Goal: Book appointment/travel/reservation

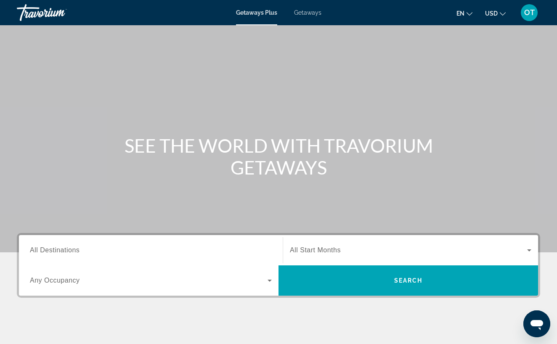
click at [311, 16] on div "Getaways Plus Getaways en English Español Français Italiano Português русский U…" at bounding box center [278, 13] width 557 height 22
click at [311, 12] on span "Getaways" at bounding box center [307, 12] width 27 height 7
click at [83, 246] on input "Destination All Destinations" at bounding box center [151, 251] width 242 height 10
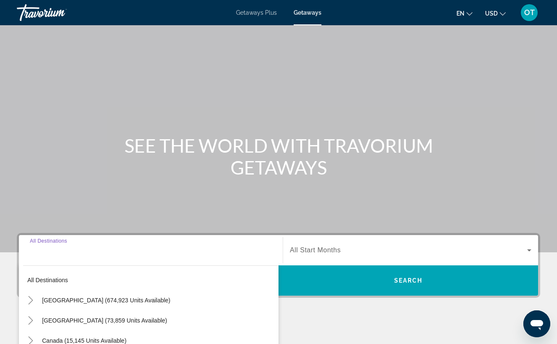
scroll to position [141, 0]
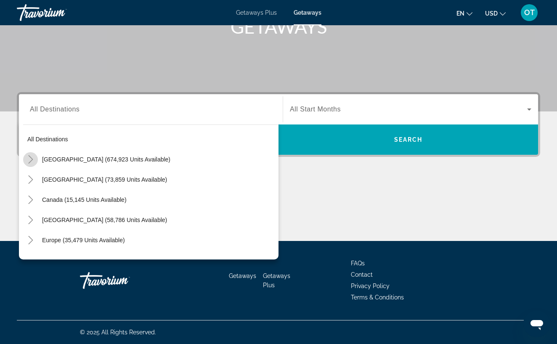
click at [31, 161] on icon "Toggle United States (674,923 units available)" at bounding box center [30, 159] width 5 height 8
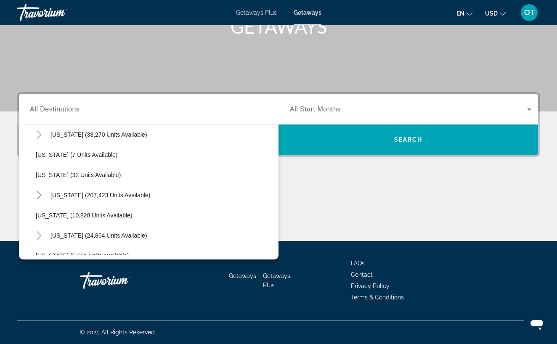
scroll to position [106, 0]
click at [38, 194] on icon "Toggle Florida (207,423 units available)" at bounding box center [39, 194] width 8 height 8
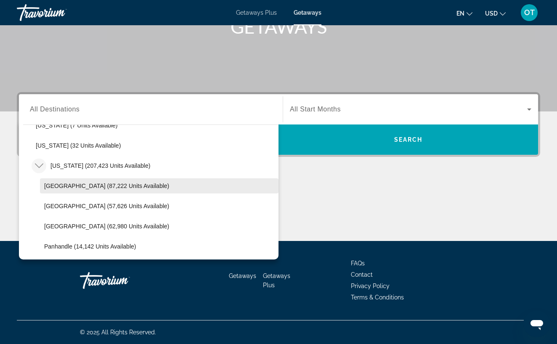
scroll to position [138, 0]
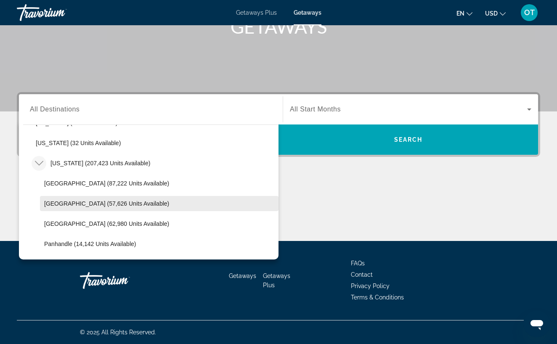
click at [98, 205] on span "East Coast (57,626 units available)" at bounding box center [106, 203] width 125 height 7
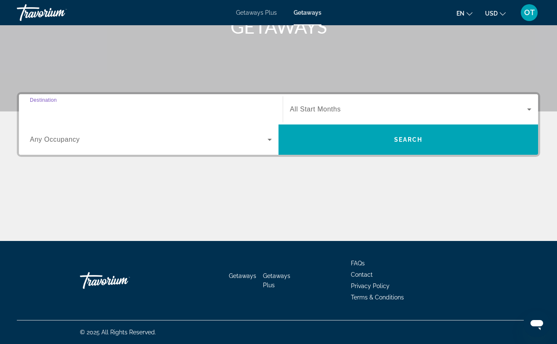
type input "**********"
click at [528, 111] on icon "Search widget" at bounding box center [529, 109] width 10 height 10
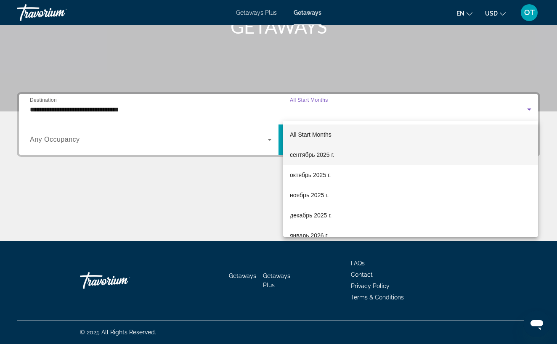
click at [421, 158] on mat-option "сентябрь 2025 г." at bounding box center [410, 155] width 255 height 20
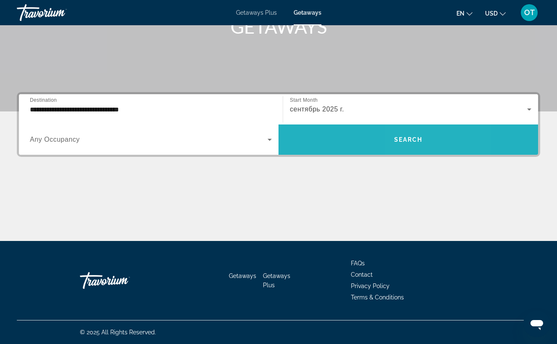
click at [419, 143] on span "Search" at bounding box center [408, 139] width 29 height 7
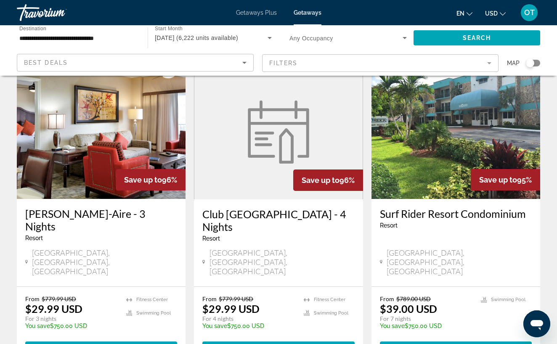
scroll to position [705, 0]
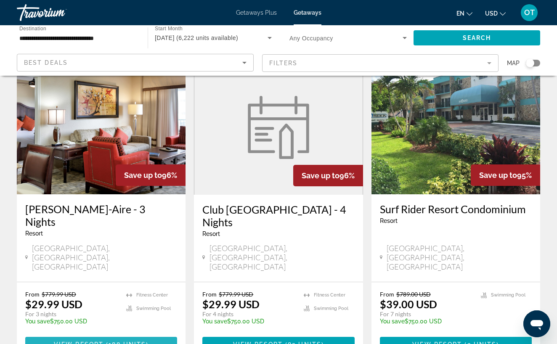
click at [93, 334] on span "Main content" at bounding box center [101, 344] width 152 height 20
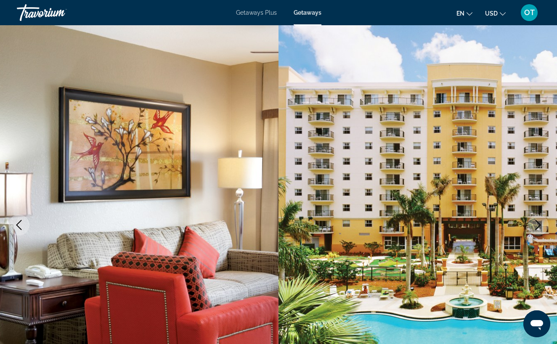
click at [537, 223] on icon "Next image" at bounding box center [538, 225] width 10 height 10
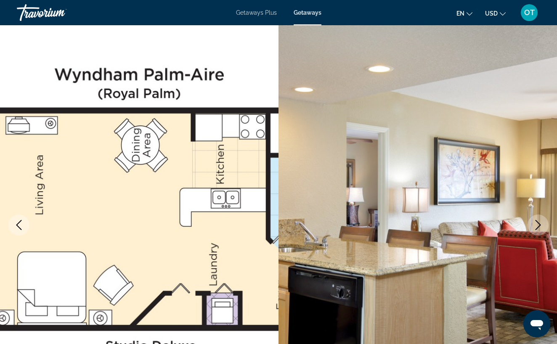
click at [537, 223] on icon "Next image" at bounding box center [538, 225] width 10 height 10
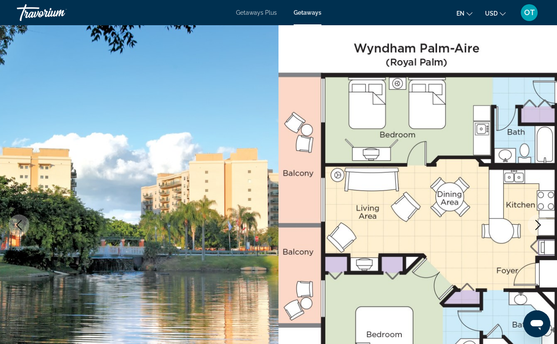
click at [538, 224] on icon "Next image" at bounding box center [538, 225] width 10 height 10
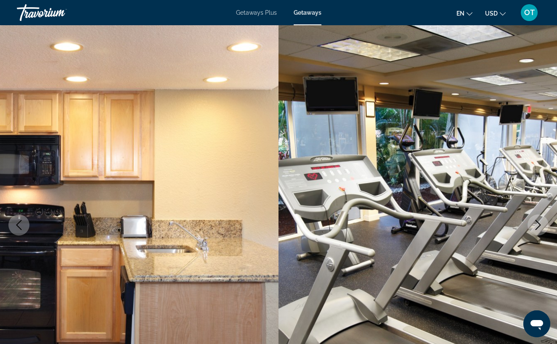
click at [538, 224] on icon "Next image" at bounding box center [538, 225] width 10 height 10
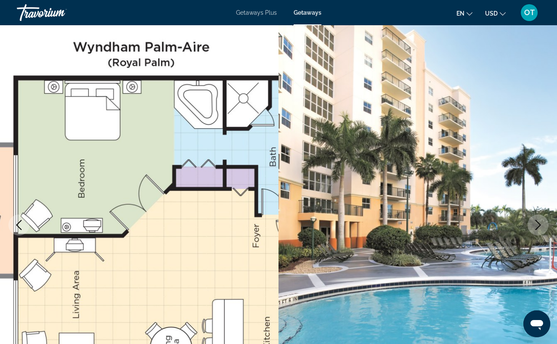
click at [538, 225] on icon "Next image" at bounding box center [538, 225] width 10 height 10
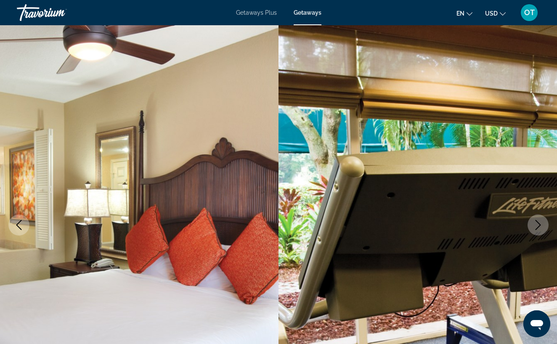
click at [538, 225] on icon "Next image" at bounding box center [538, 225] width 10 height 10
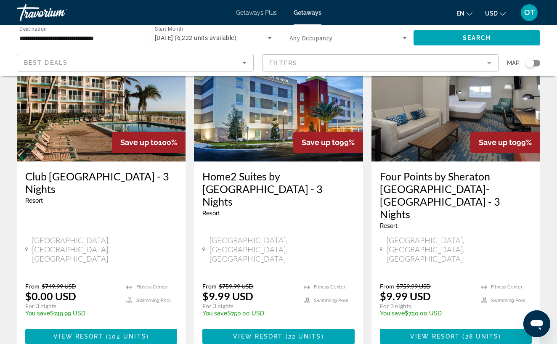
scroll to position [415, 0]
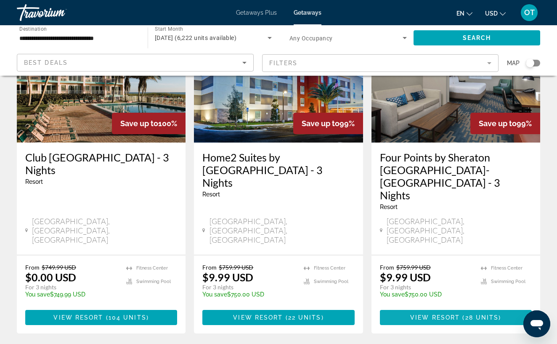
click at [464, 314] on span "( 28 units )" at bounding box center [480, 317] width 41 height 7
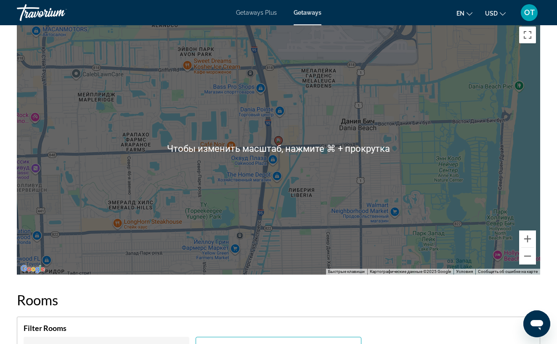
scroll to position [1098, 0]
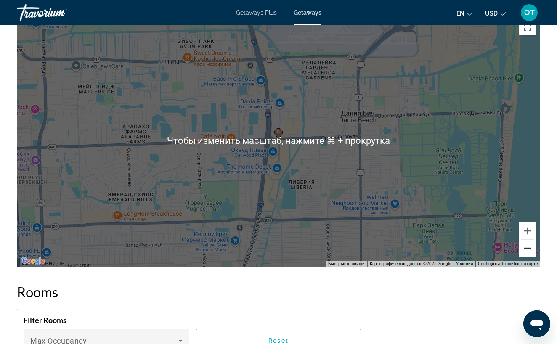
click at [524, 245] on button "Уменьшить" at bounding box center [527, 248] width 17 height 17
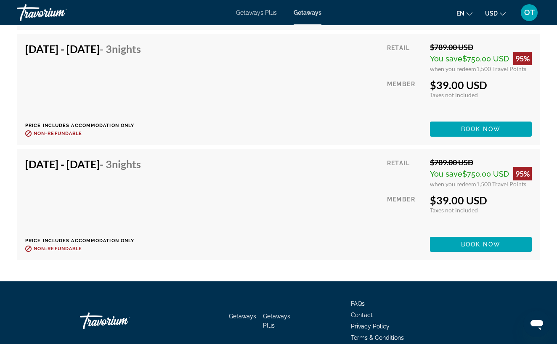
scroll to position [2946, 0]
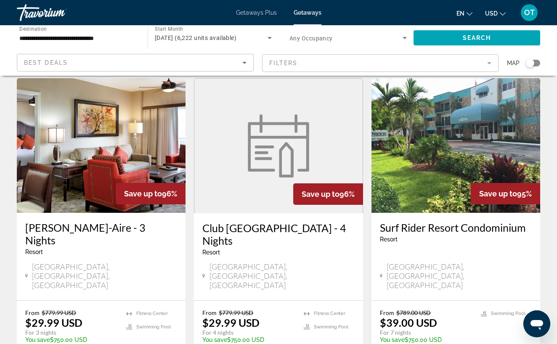
scroll to position [688, 0]
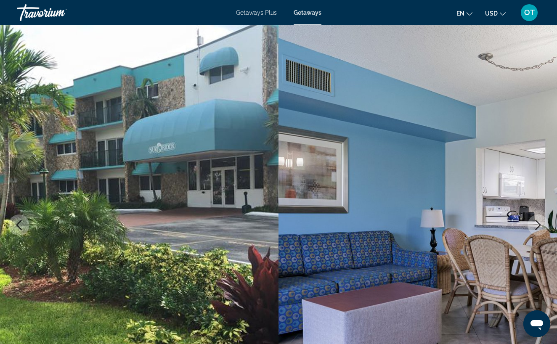
click at [536, 225] on icon "Next image" at bounding box center [538, 225] width 10 height 10
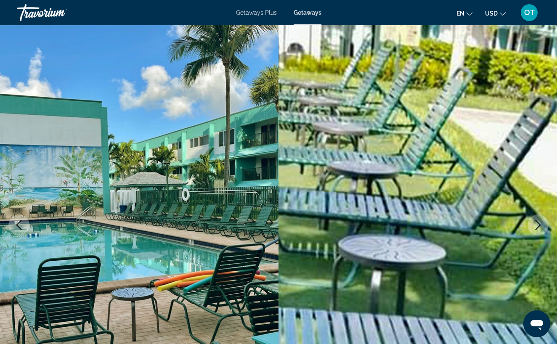
click at [537, 225] on icon "Next image" at bounding box center [538, 225] width 10 height 10
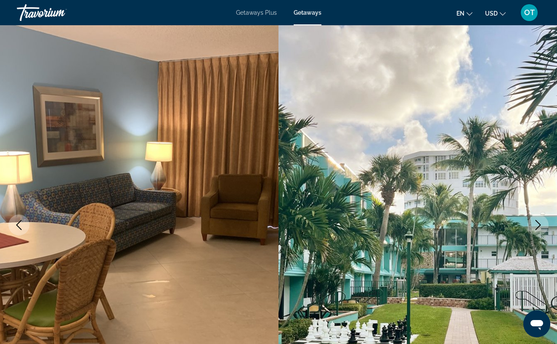
click at [538, 225] on icon "Next image" at bounding box center [538, 225] width 10 height 10
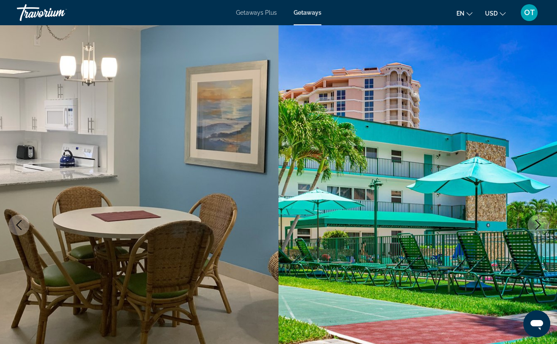
click at [538, 225] on icon "Next image" at bounding box center [538, 225] width 10 height 10
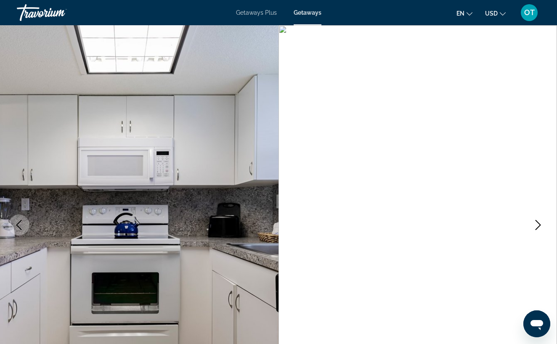
click at [539, 225] on icon "Next image" at bounding box center [538, 225] width 10 height 10
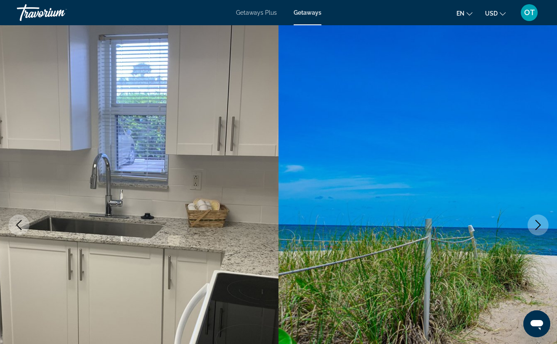
click at [540, 226] on icon "Next image" at bounding box center [538, 225] width 10 height 10
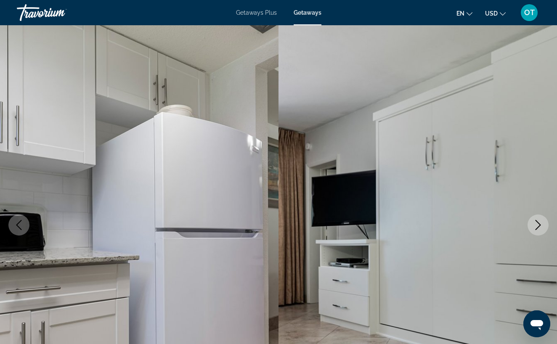
click at [539, 226] on icon "Next image" at bounding box center [537, 225] width 5 height 10
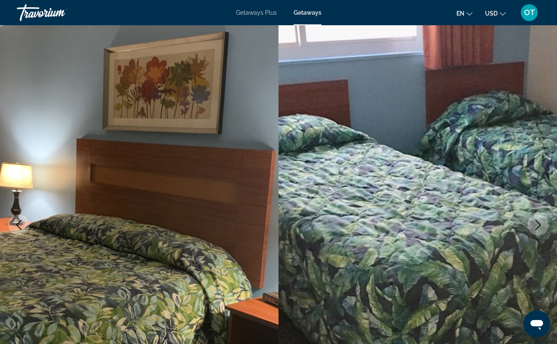
click at [540, 227] on icon "Next image" at bounding box center [538, 225] width 10 height 10
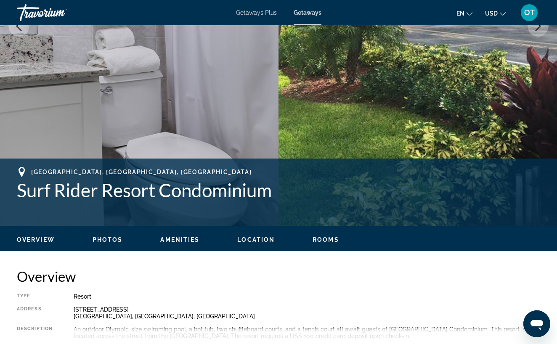
scroll to position [206, 0]
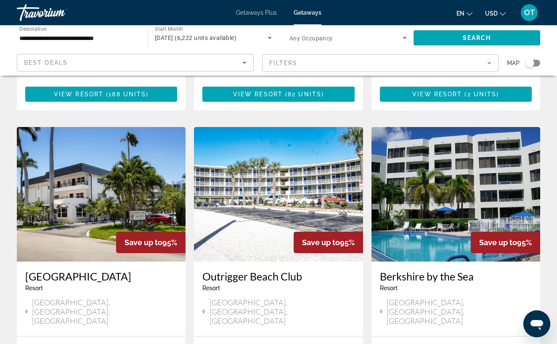
scroll to position [956, 0]
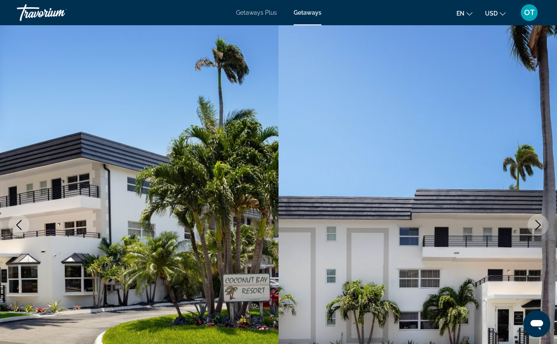
click at [537, 226] on icon "Next image" at bounding box center [538, 225] width 10 height 10
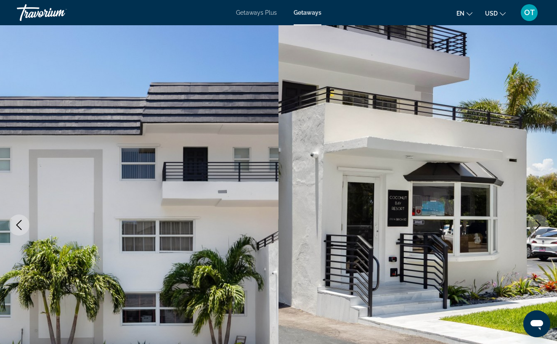
click at [537, 227] on icon "Next image" at bounding box center [538, 225] width 10 height 10
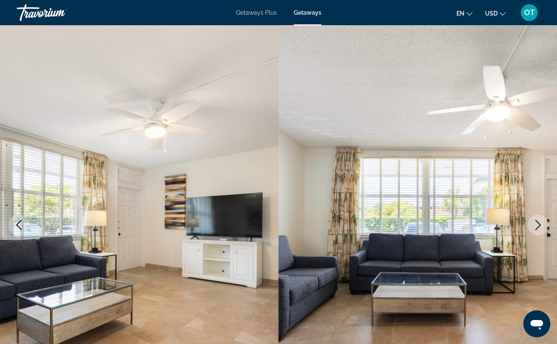
click at [538, 228] on icon "Next image" at bounding box center [537, 225] width 5 height 10
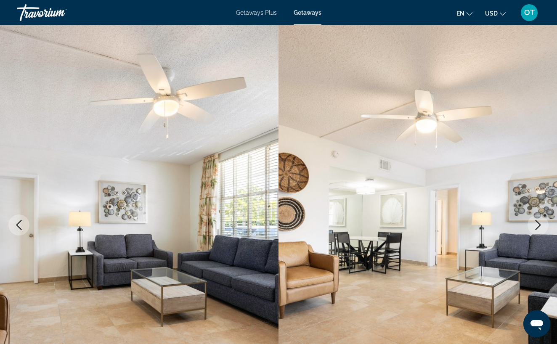
click at [538, 228] on icon "Next image" at bounding box center [538, 225] width 10 height 10
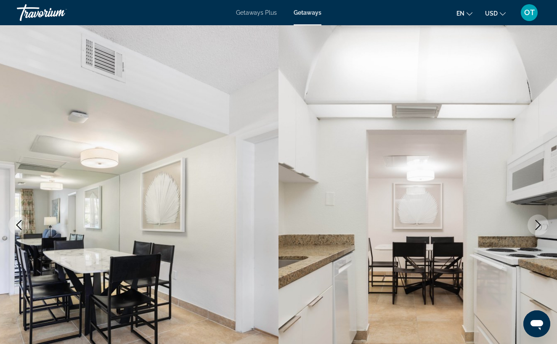
click at [538, 228] on icon "Next image" at bounding box center [538, 225] width 10 height 10
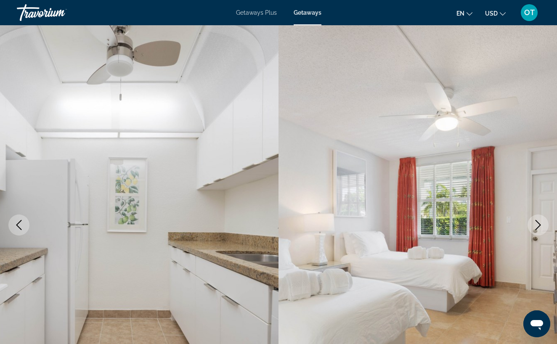
click at [539, 229] on icon "Next image" at bounding box center [538, 225] width 10 height 10
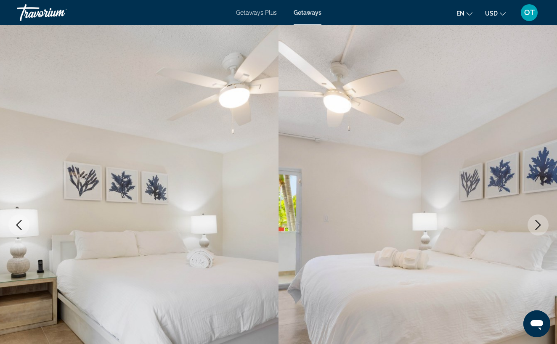
click at [540, 229] on icon "Next image" at bounding box center [538, 225] width 10 height 10
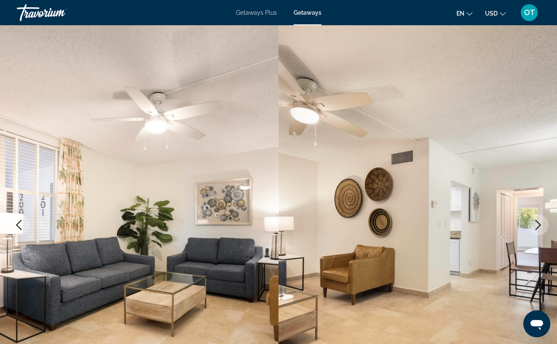
click at [540, 230] on icon "Next image" at bounding box center [538, 225] width 10 height 10
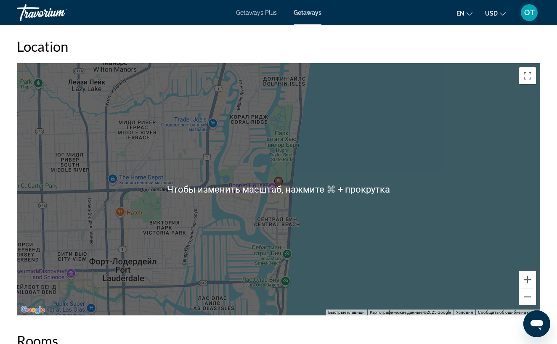
scroll to position [1401, 0]
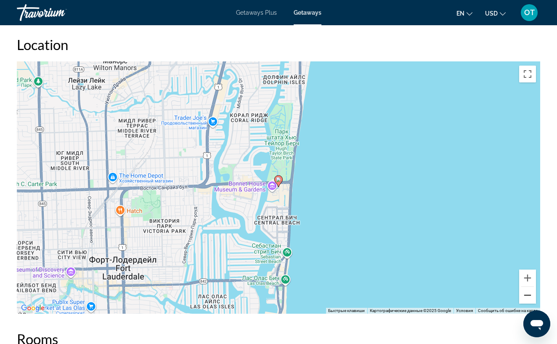
click at [530, 297] on button "Уменьшить" at bounding box center [527, 295] width 17 height 17
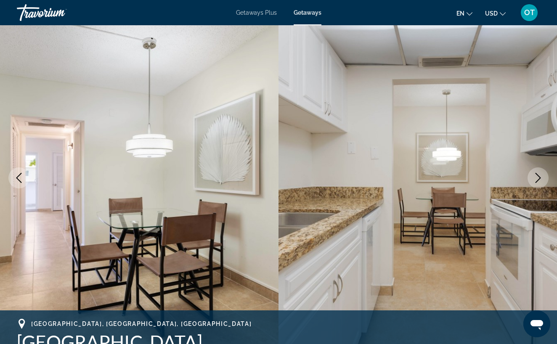
scroll to position [0, 0]
